Goal: Navigation & Orientation: Find specific page/section

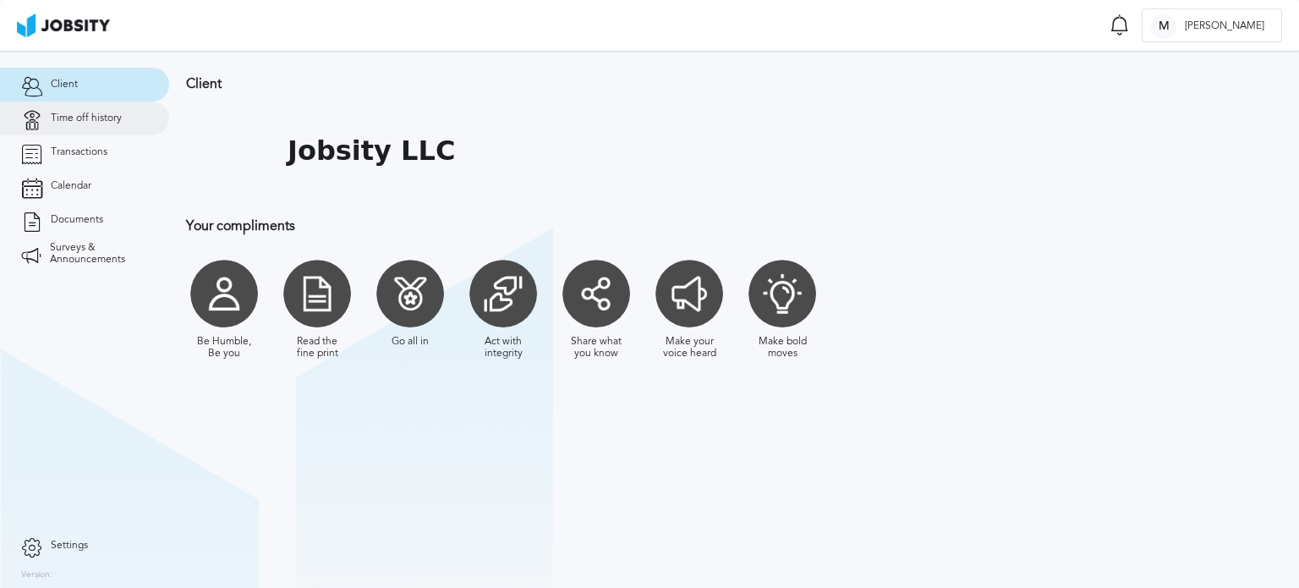
click at [137, 126] on link "Time off history" at bounding box center [84, 119] width 169 height 34
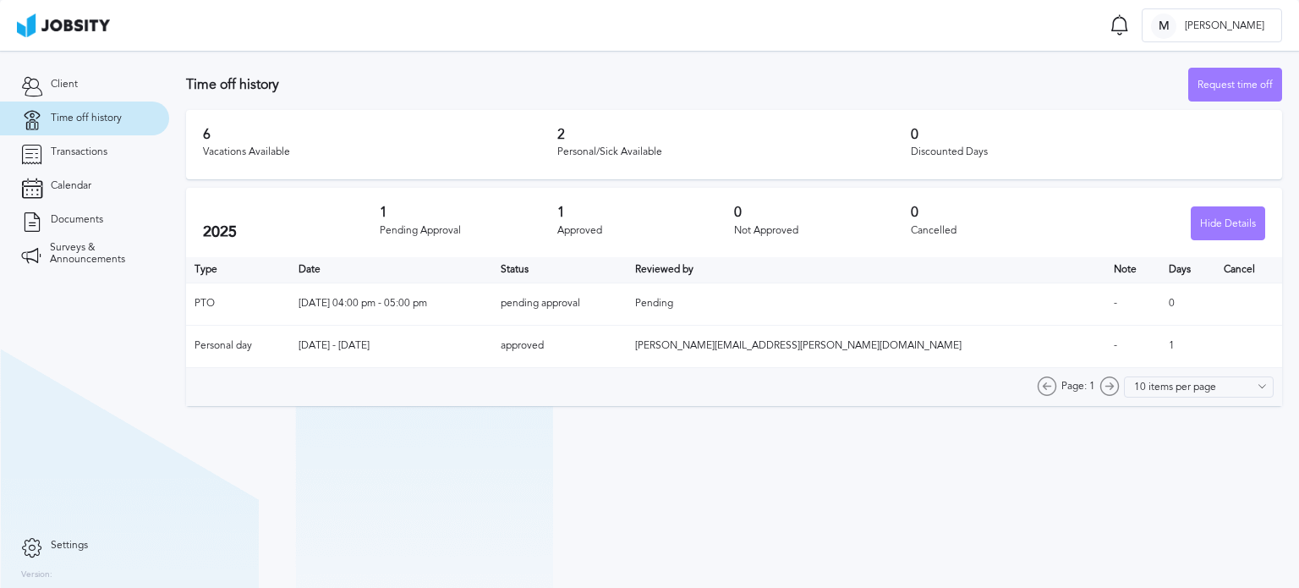
click at [1234, 497] on section "Time off history Request time off 6 Vacations Available 2 Personal/Sick Availab…" at bounding box center [734, 319] width 1130 height 537
click at [135, 165] on link "Transactions" at bounding box center [84, 152] width 169 height 34
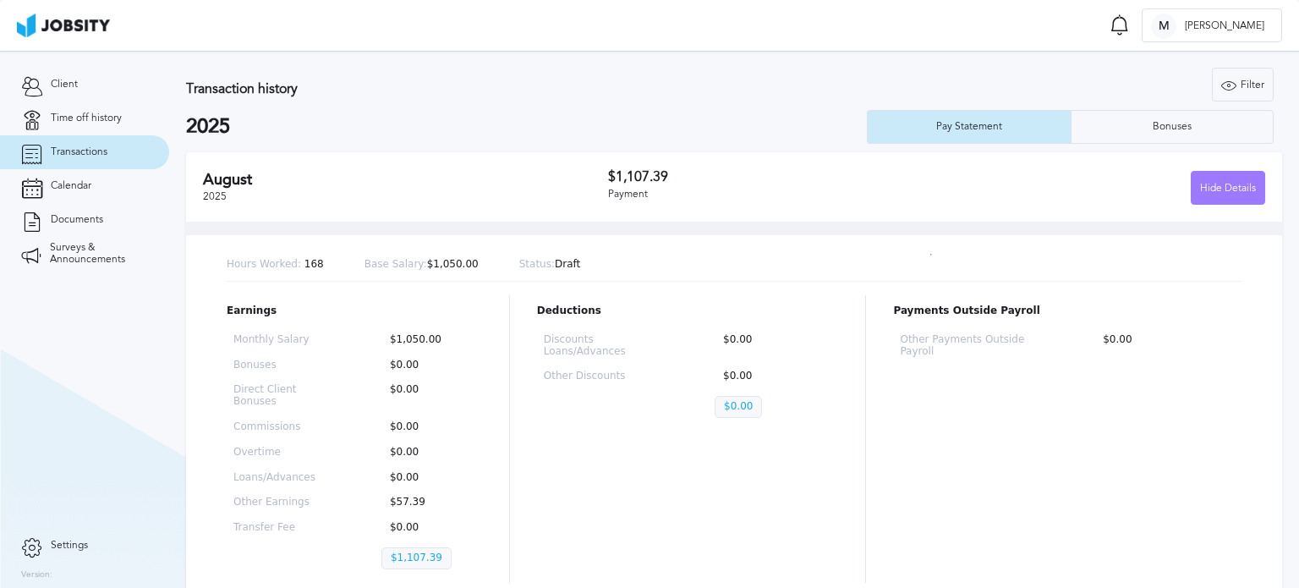
click at [294, 180] on h2 "August" at bounding box center [405, 180] width 405 height 18
click at [95, 358] on section "Client Time off history Transactions Calendar Documents Surveys & Announcements" at bounding box center [84, 290] width 169 height 478
click at [140, 250] on span "Surveys & Announcements" at bounding box center [99, 254] width 98 height 24
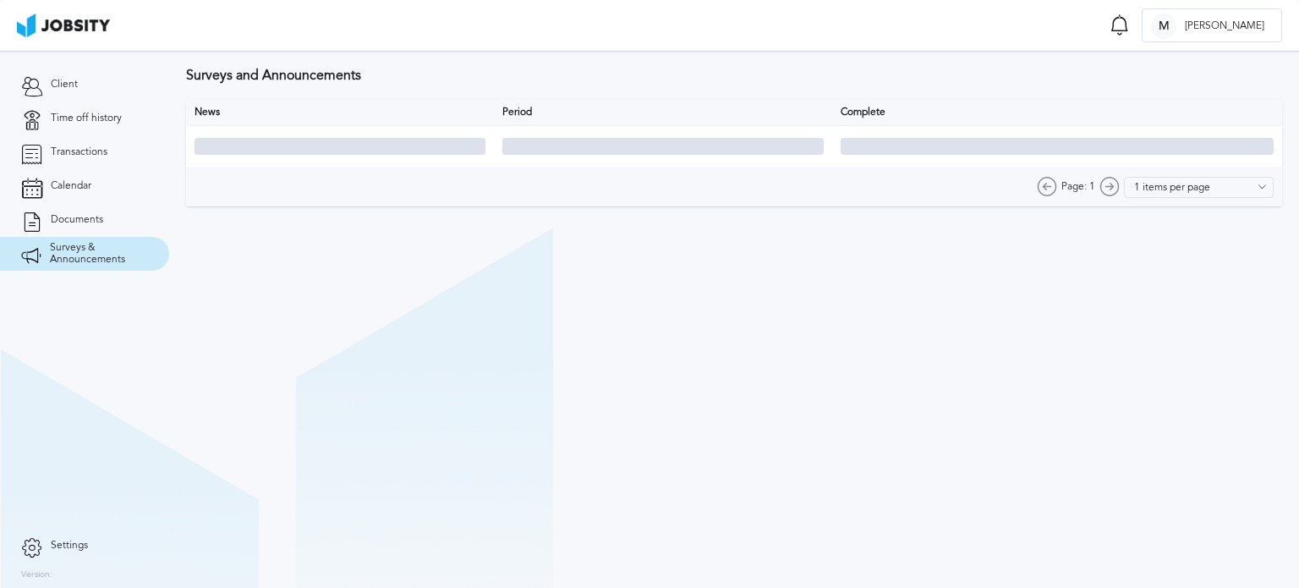
click at [140, 250] on span "Surveys & Announcements" at bounding box center [99, 254] width 98 height 24
type input "10 items per page"
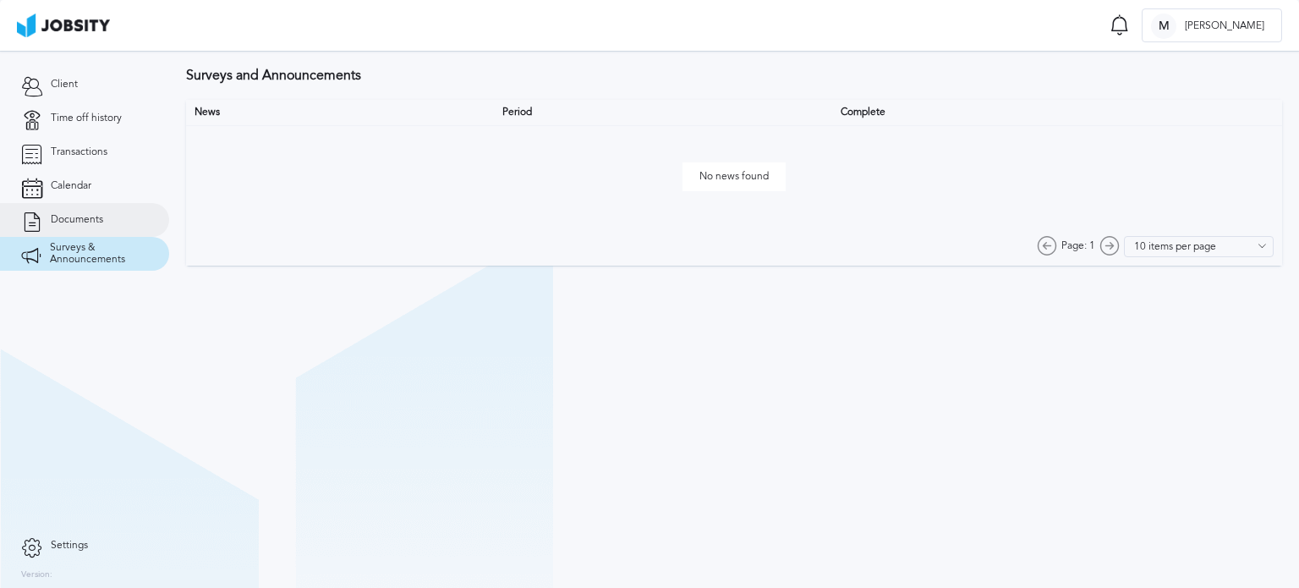
click at [136, 207] on link "Documents" at bounding box center [84, 220] width 169 height 34
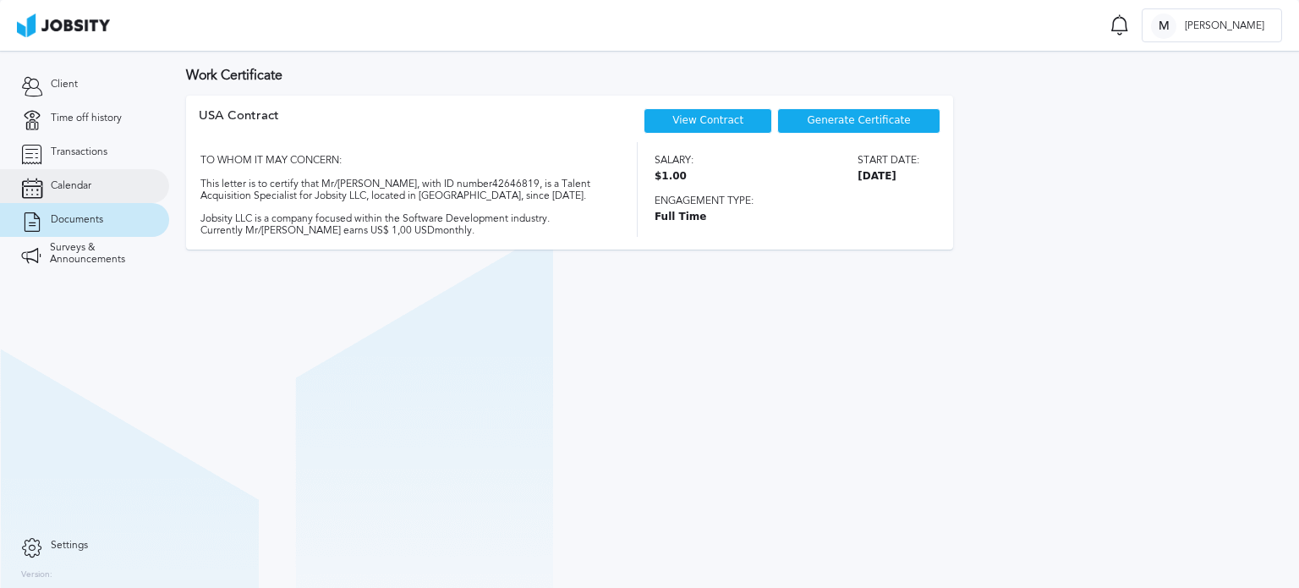
click at [138, 184] on link "Calendar" at bounding box center [84, 186] width 169 height 34
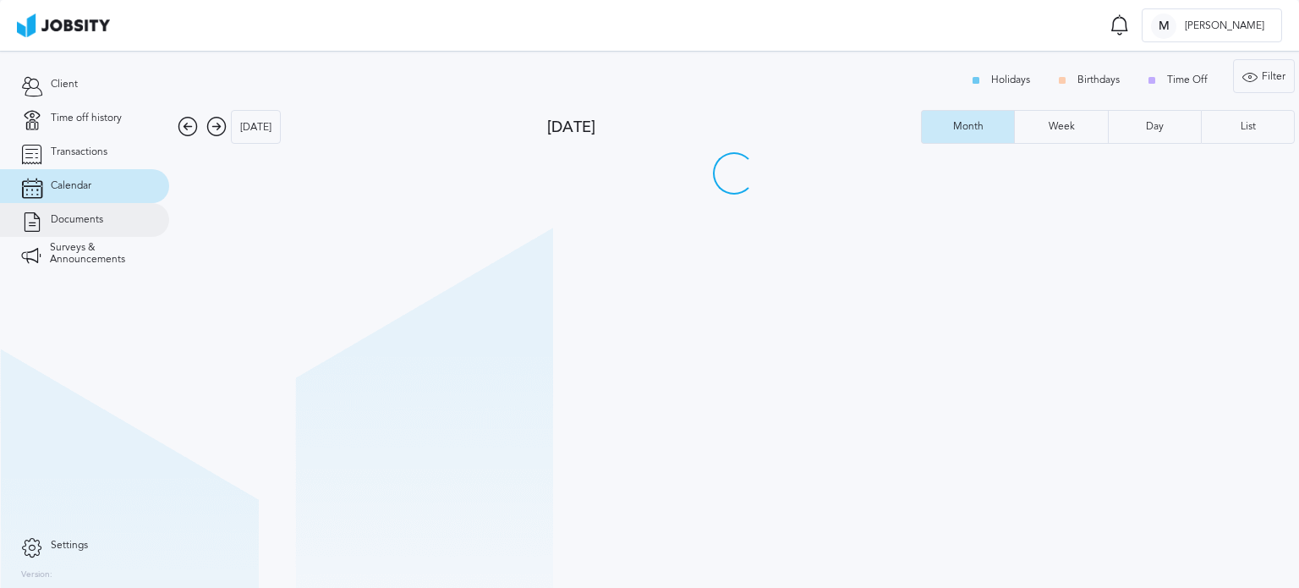
click at [134, 211] on link "Documents" at bounding box center [84, 220] width 169 height 34
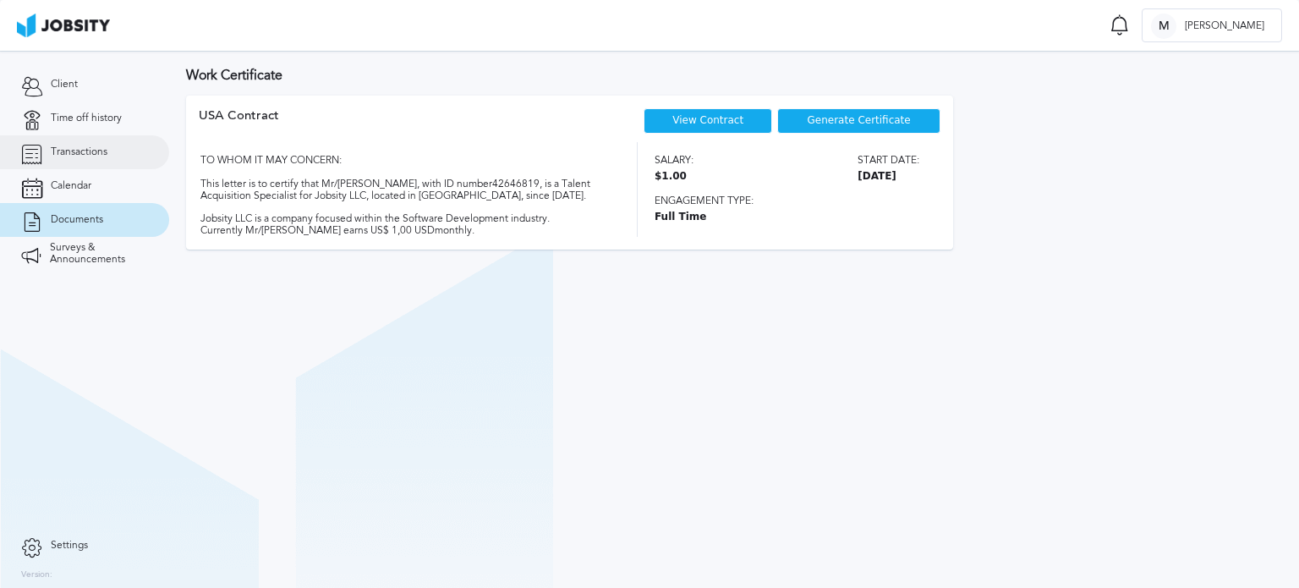
click at [130, 154] on link "Transactions" at bounding box center [84, 152] width 169 height 34
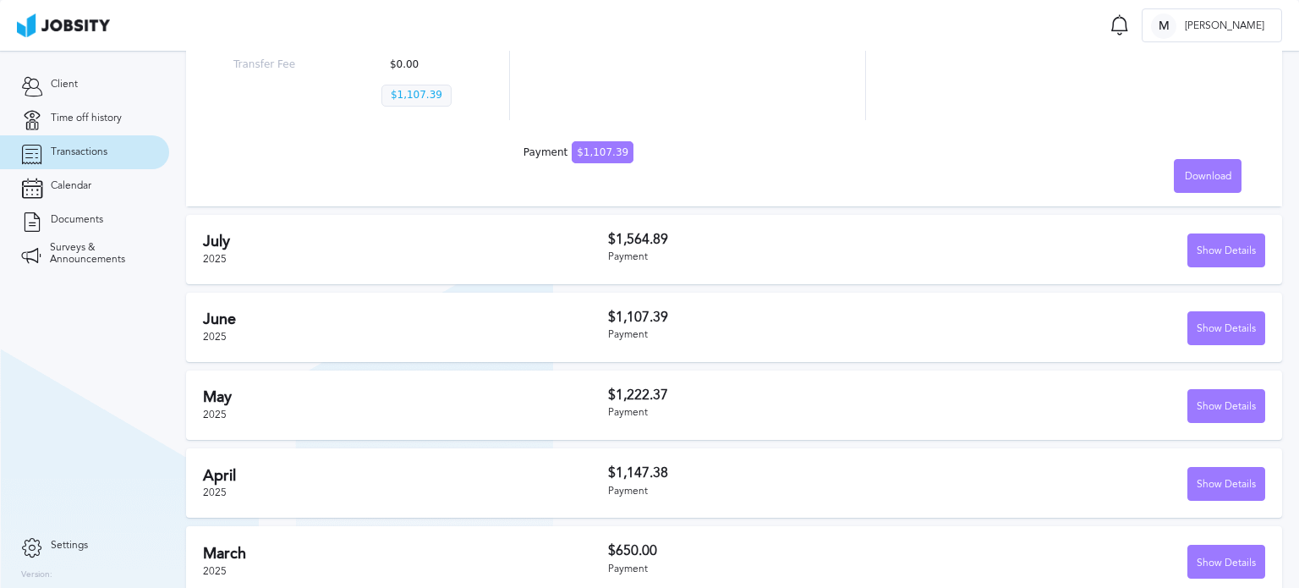
scroll to position [462, 0]
click at [1211, 266] on div "Show Details" at bounding box center [1227, 252] width 76 height 34
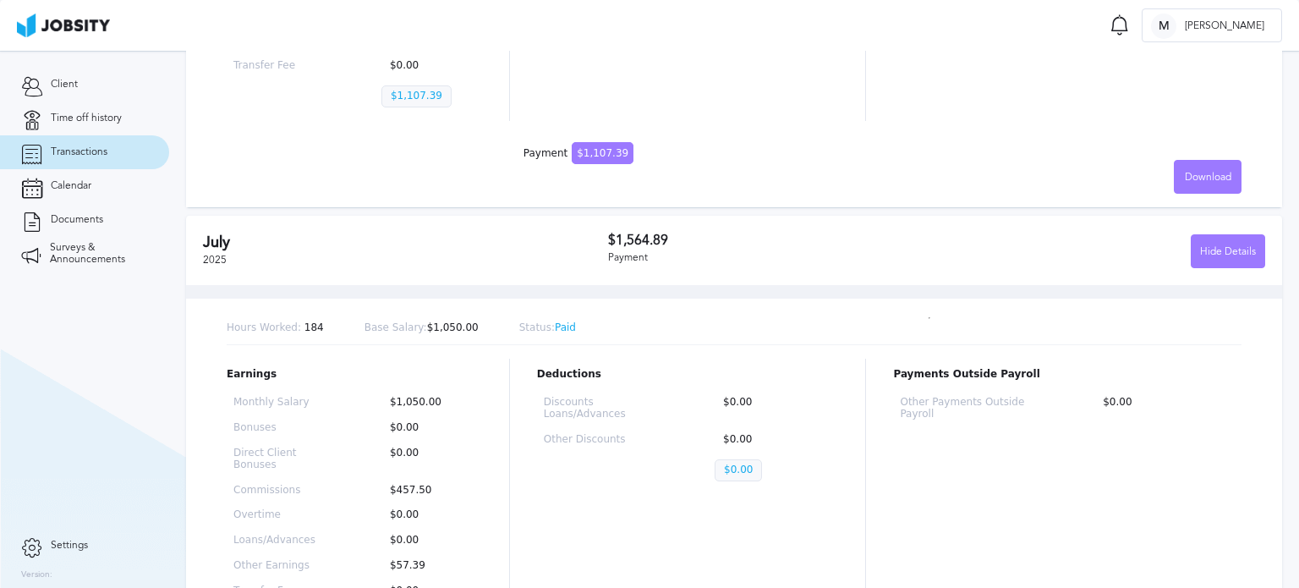
scroll to position [0, 0]
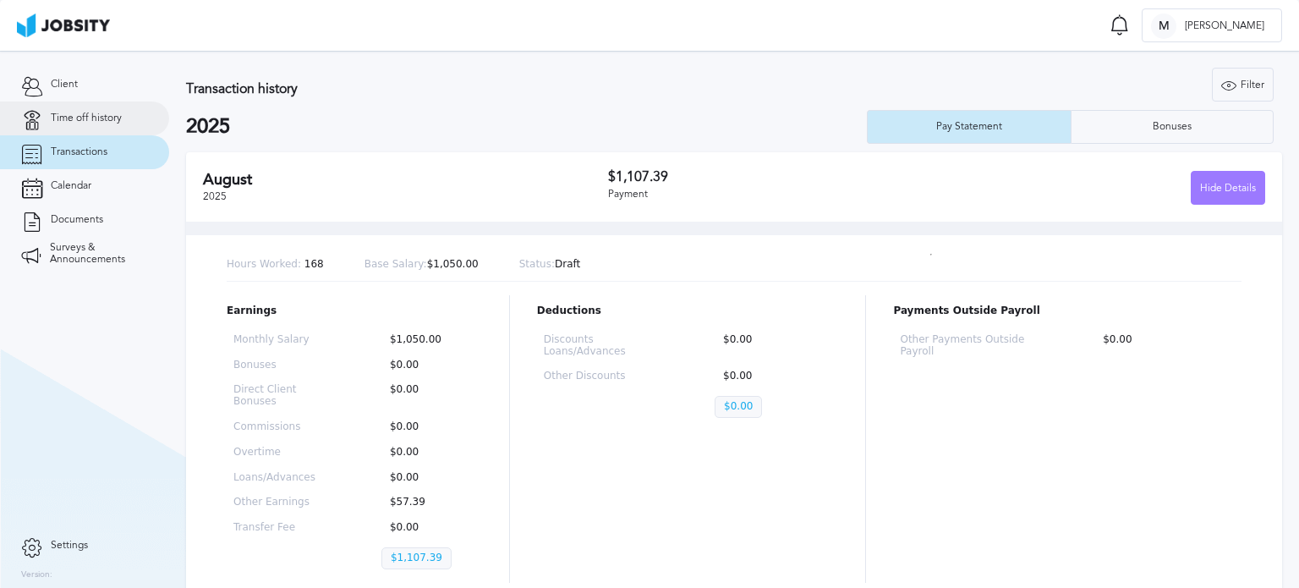
click at [122, 114] on link "Time off history" at bounding box center [84, 119] width 169 height 34
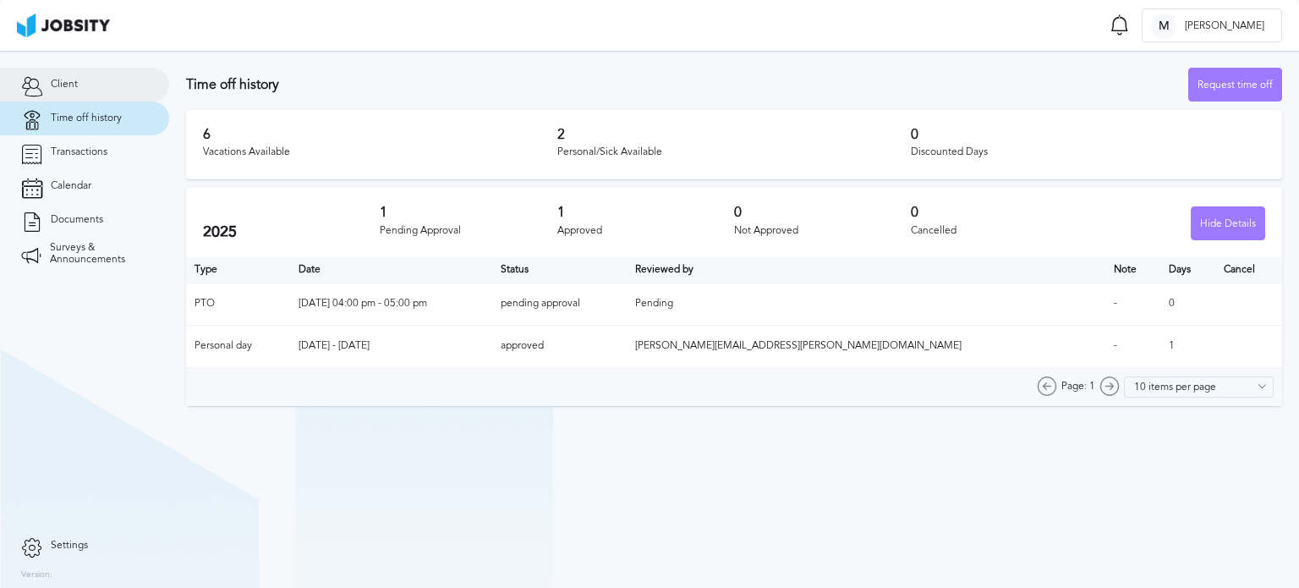
click at [115, 91] on link "Client" at bounding box center [84, 85] width 169 height 34
